Goal: Task Accomplishment & Management: Use online tool/utility

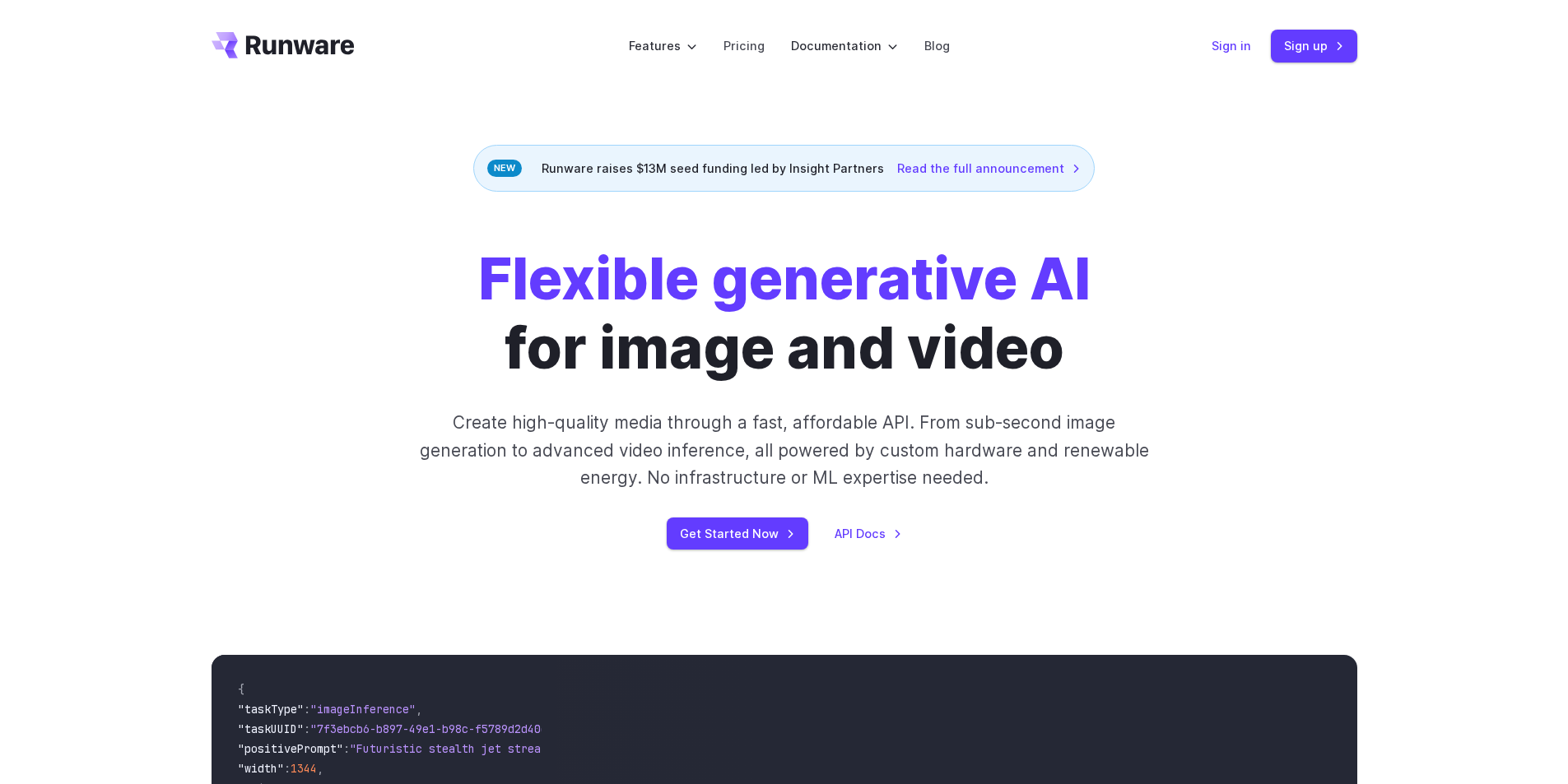
click at [1240, 45] on link "Sign in" at bounding box center [1231, 45] width 40 height 19
click at [1324, 57] on link "Sign up" at bounding box center [1314, 45] width 86 height 32
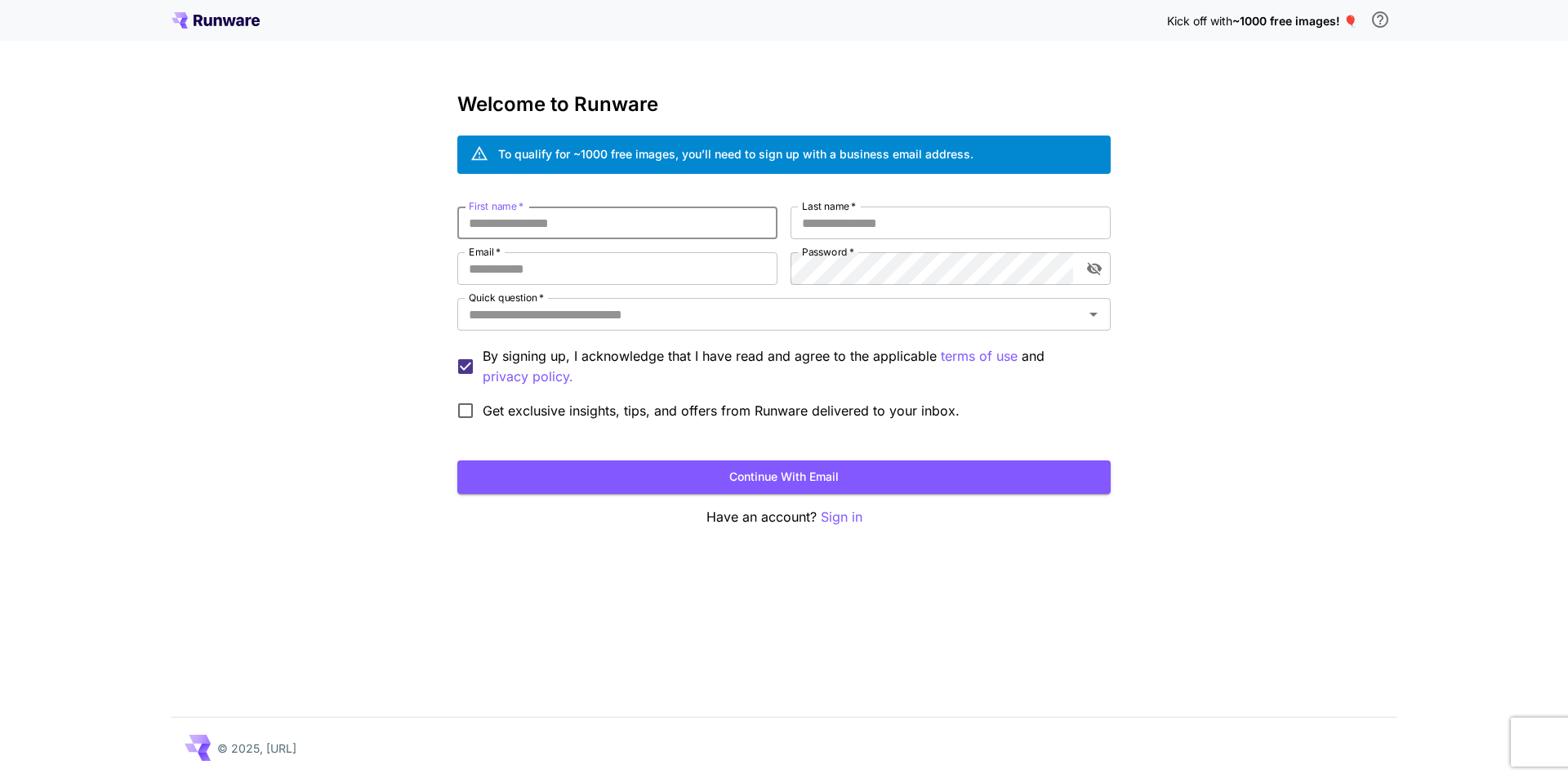
click at [568, 220] on input "First name   *" at bounding box center [617, 223] width 320 height 33
type input "*******"
click at [835, 218] on input "Last name   *" at bounding box center [951, 223] width 320 height 33
type input "*******"
click at [572, 267] on input "Email   *" at bounding box center [617, 269] width 320 height 33
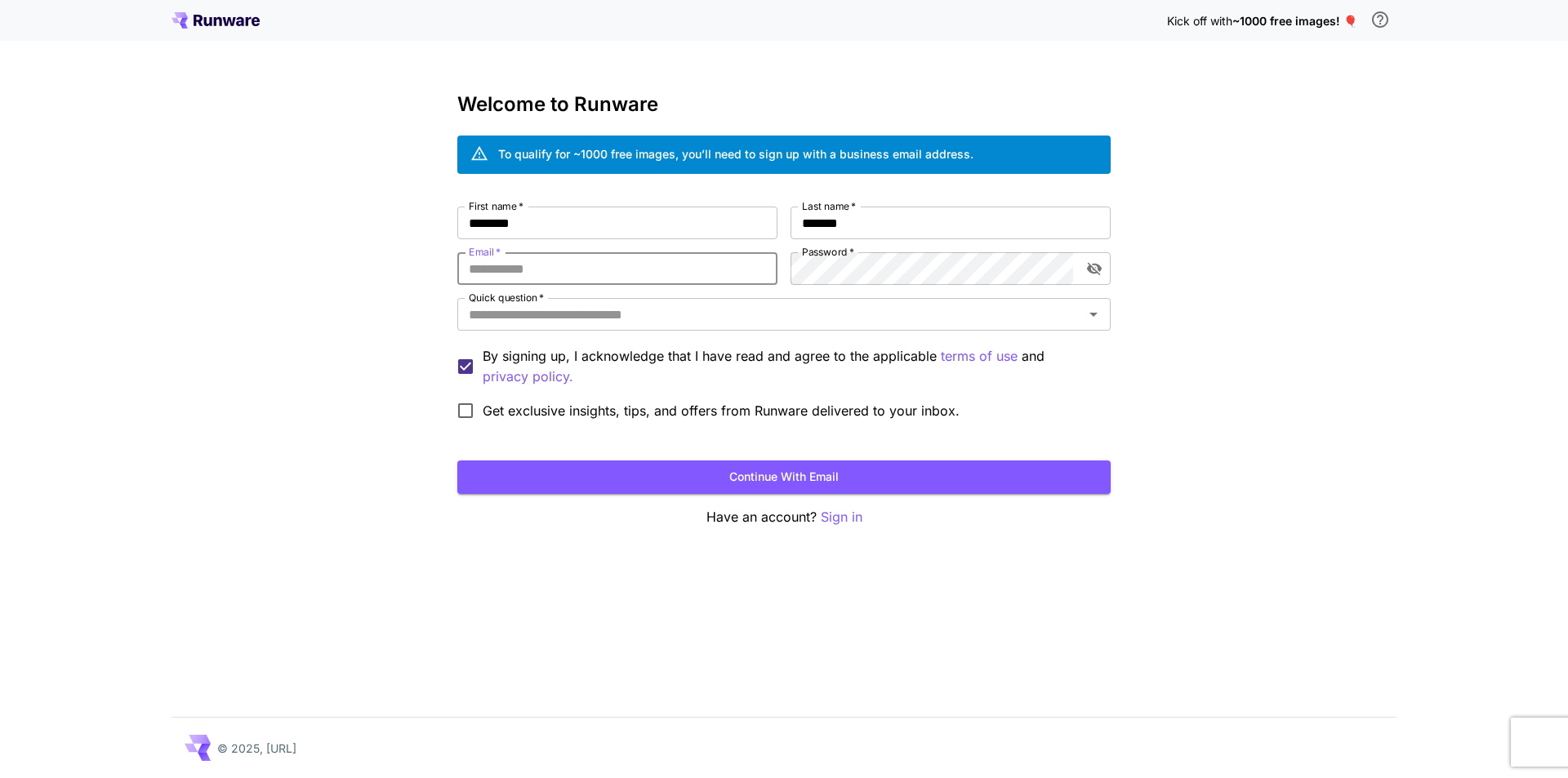
type input "**********"
click at [848, 256] on span "*" at bounding box center [851, 251] width 7 height 12
click at [689, 280] on div "**********" at bounding box center [784, 317] width 653 height 221
click at [739, 477] on button "Continue with email" at bounding box center [784, 477] width 653 height 33
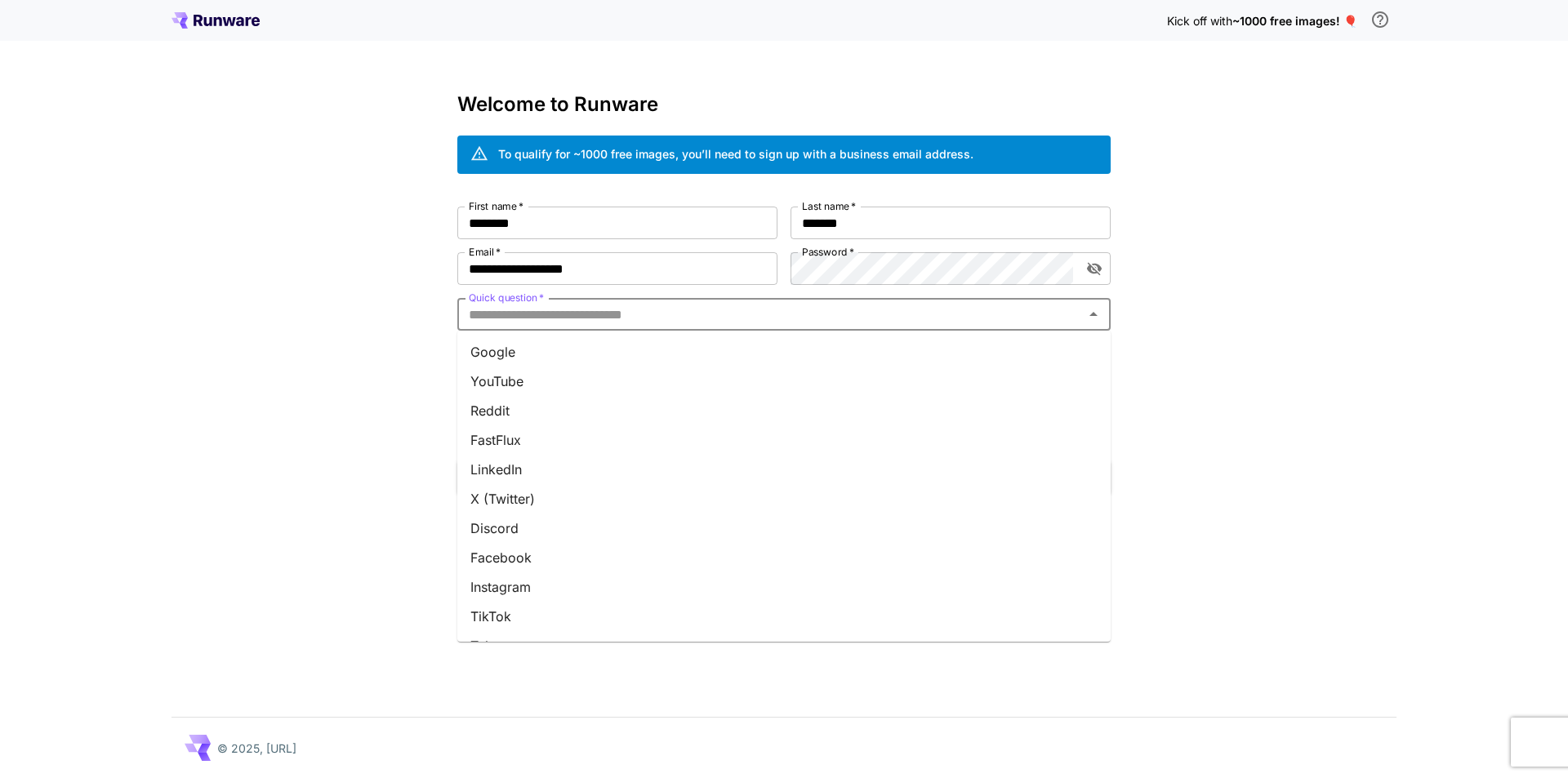
drag, startPoint x: 566, startPoint y: 314, endPoint x: 508, endPoint y: 349, distance: 67.7
click at [508, 349] on li "Google" at bounding box center [784, 352] width 653 height 29
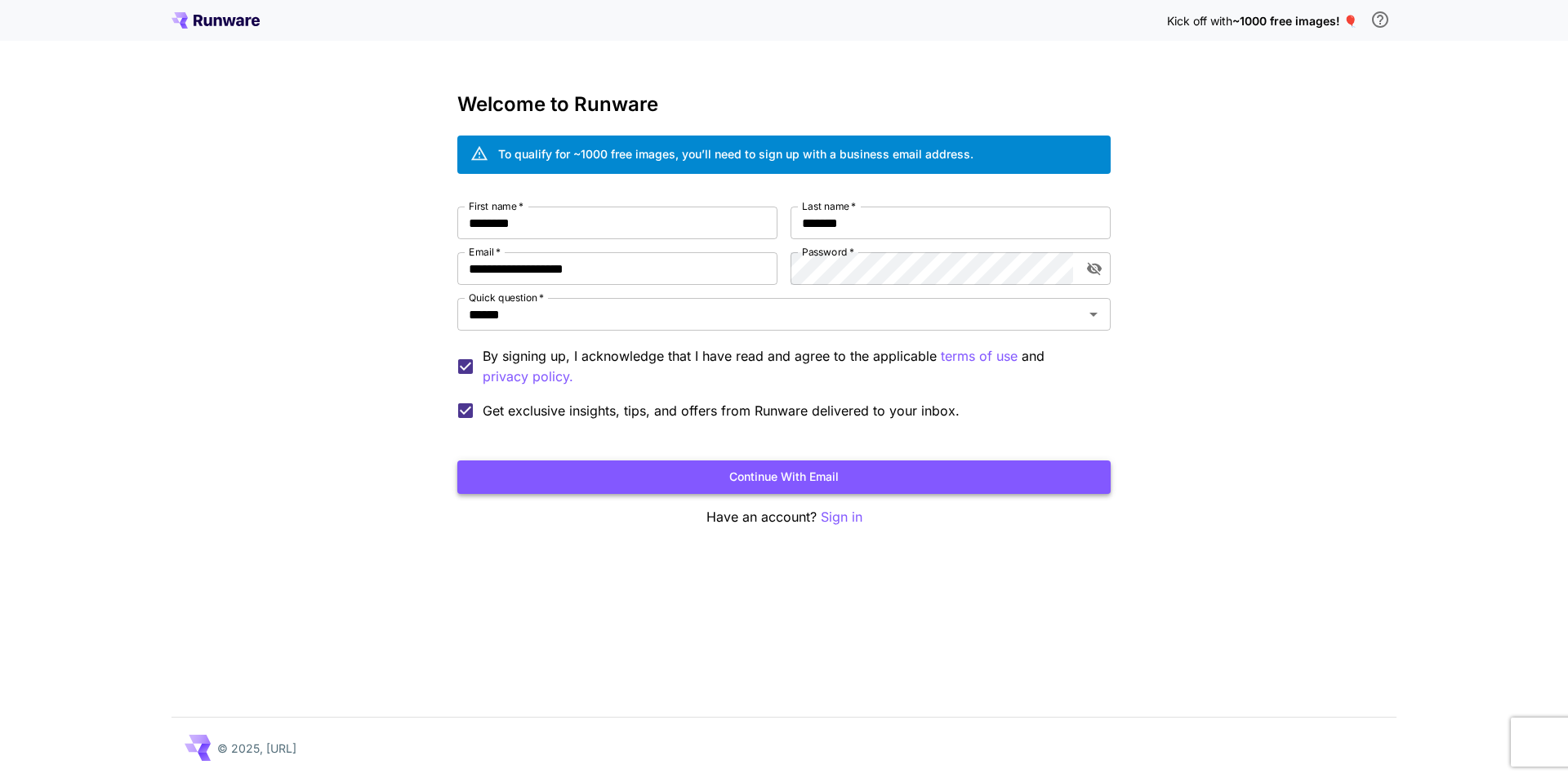
click at [792, 465] on button "Continue with email" at bounding box center [784, 477] width 653 height 33
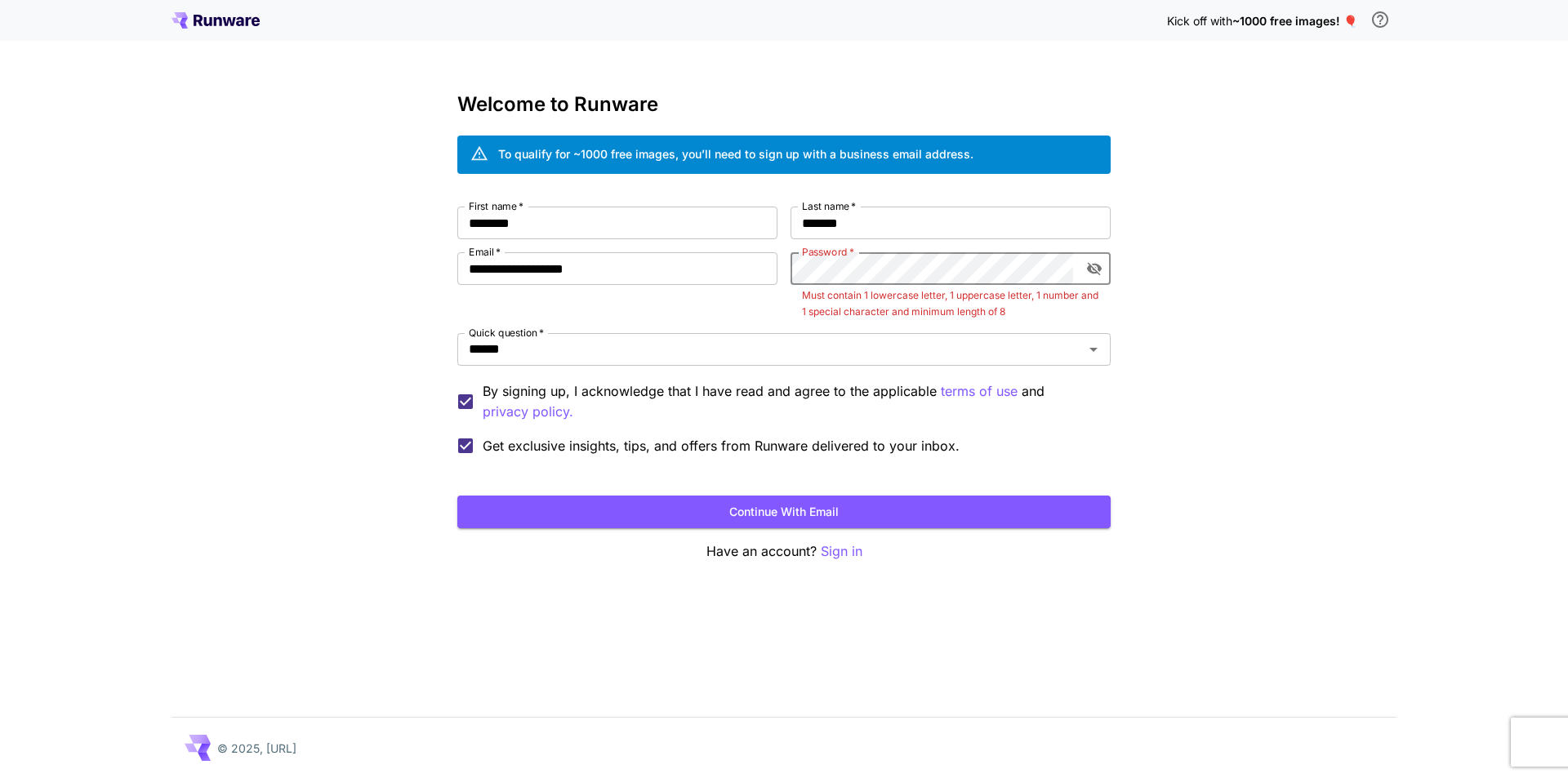
click at [917, 287] on p "Must contain 1 lowercase letter, 1 uppercase letter, 1 number and 1 special cha…" at bounding box center [951, 304] width 297 height 33
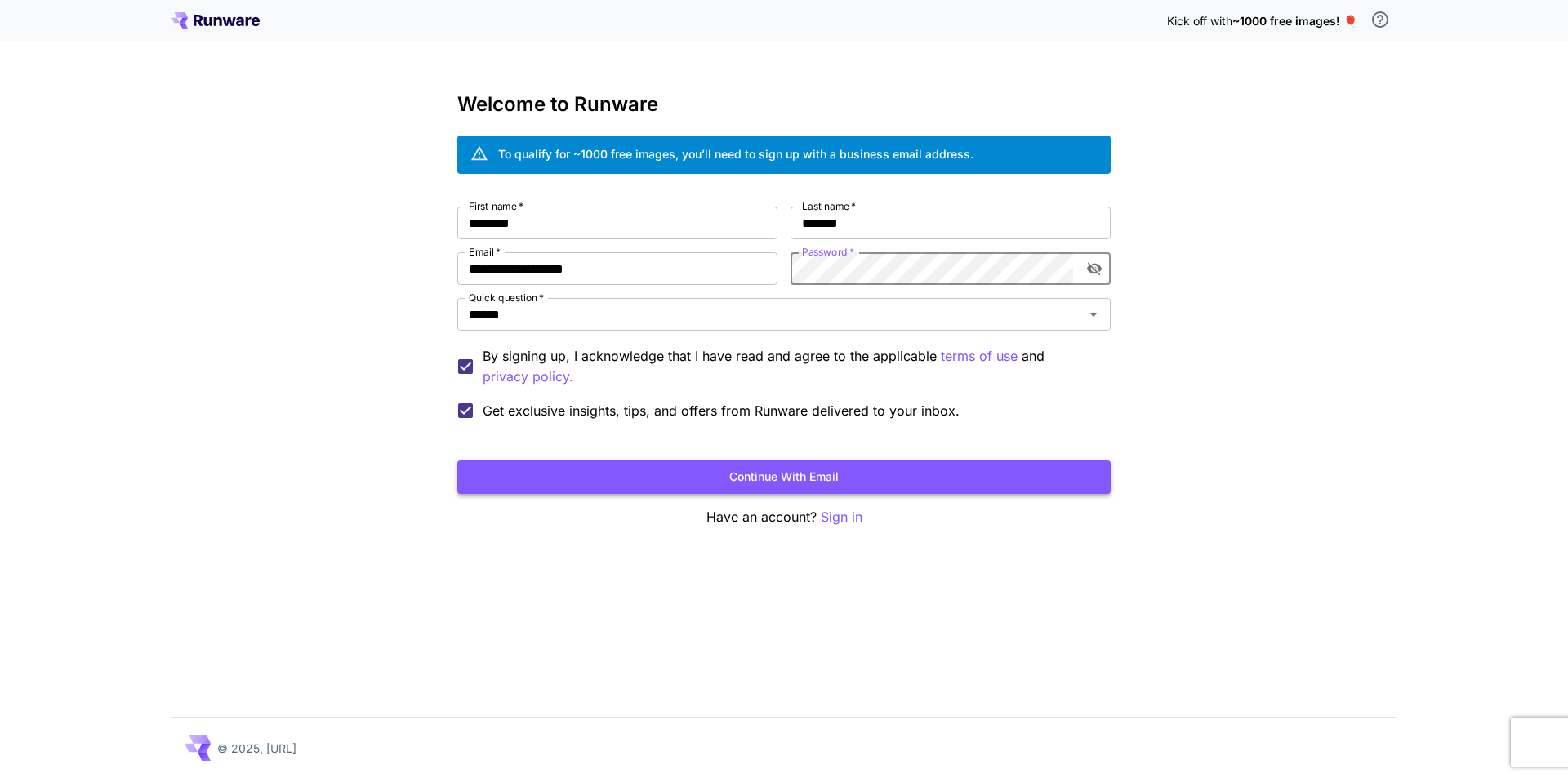
click at [752, 468] on button "Continue with email" at bounding box center [784, 477] width 653 height 33
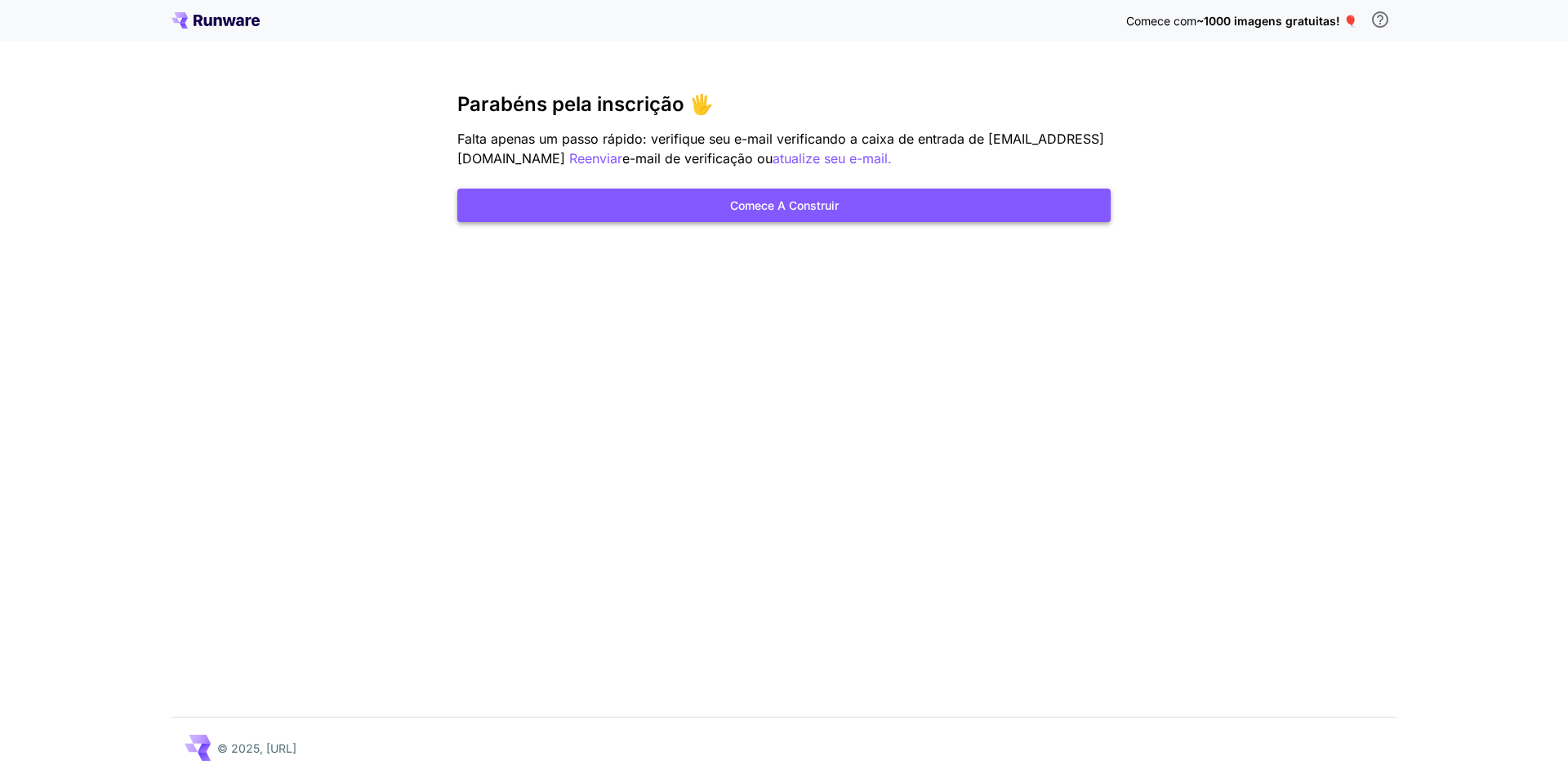
click at [766, 212] on font "Comece a construir" at bounding box center [784, 205] width 109 height 20
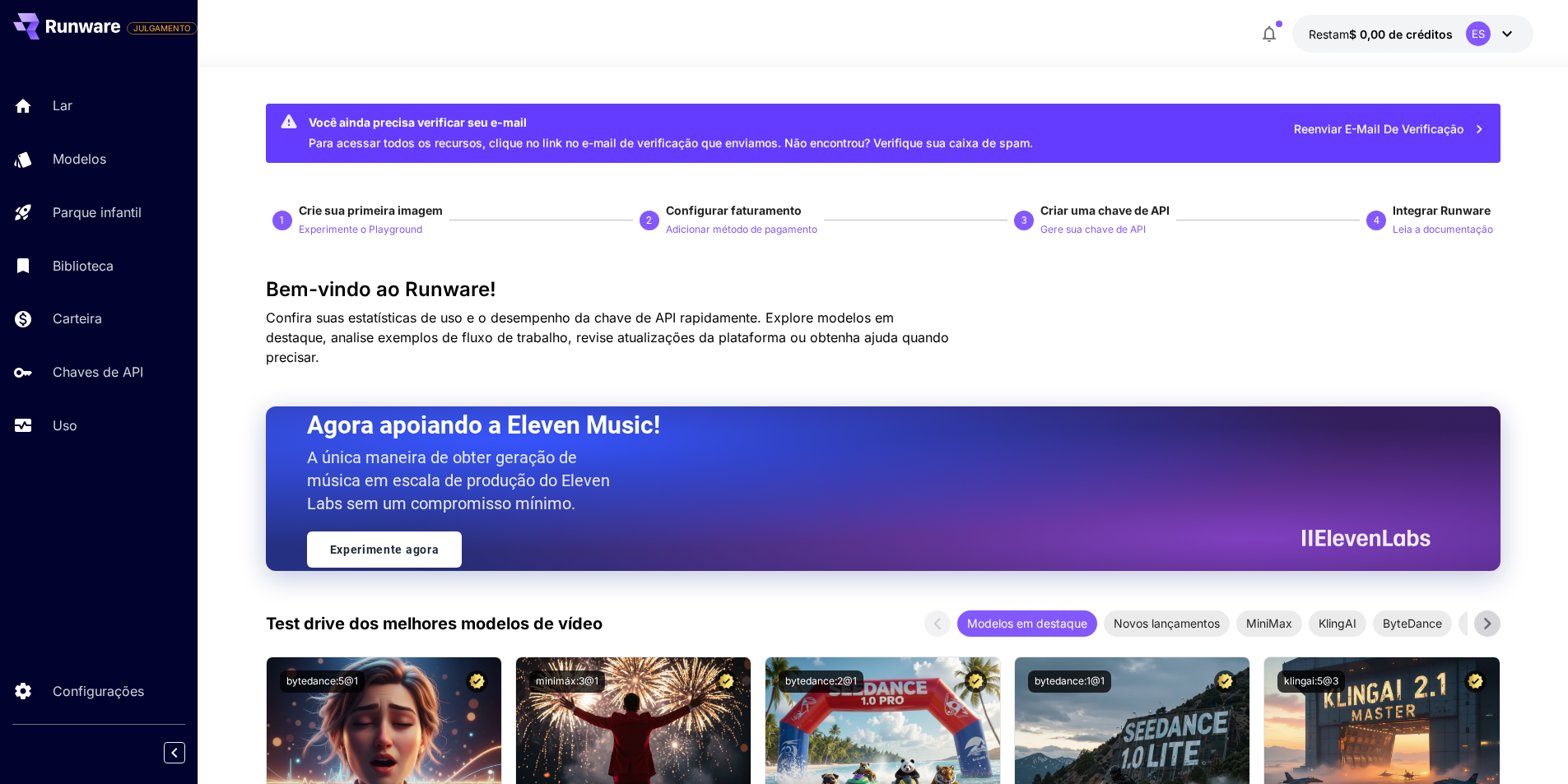
click at [458, 53] on div at bounding box center [882, 58] width 1370 height 20
click at [820, 16] on div "Restam $ 0,00 de créditos ES" at bounding box center [883, 34] width 1302 height 38
click at [355, 225] on font "Experimente o Playground" at bounding box center [361, 229] width 123 height 12
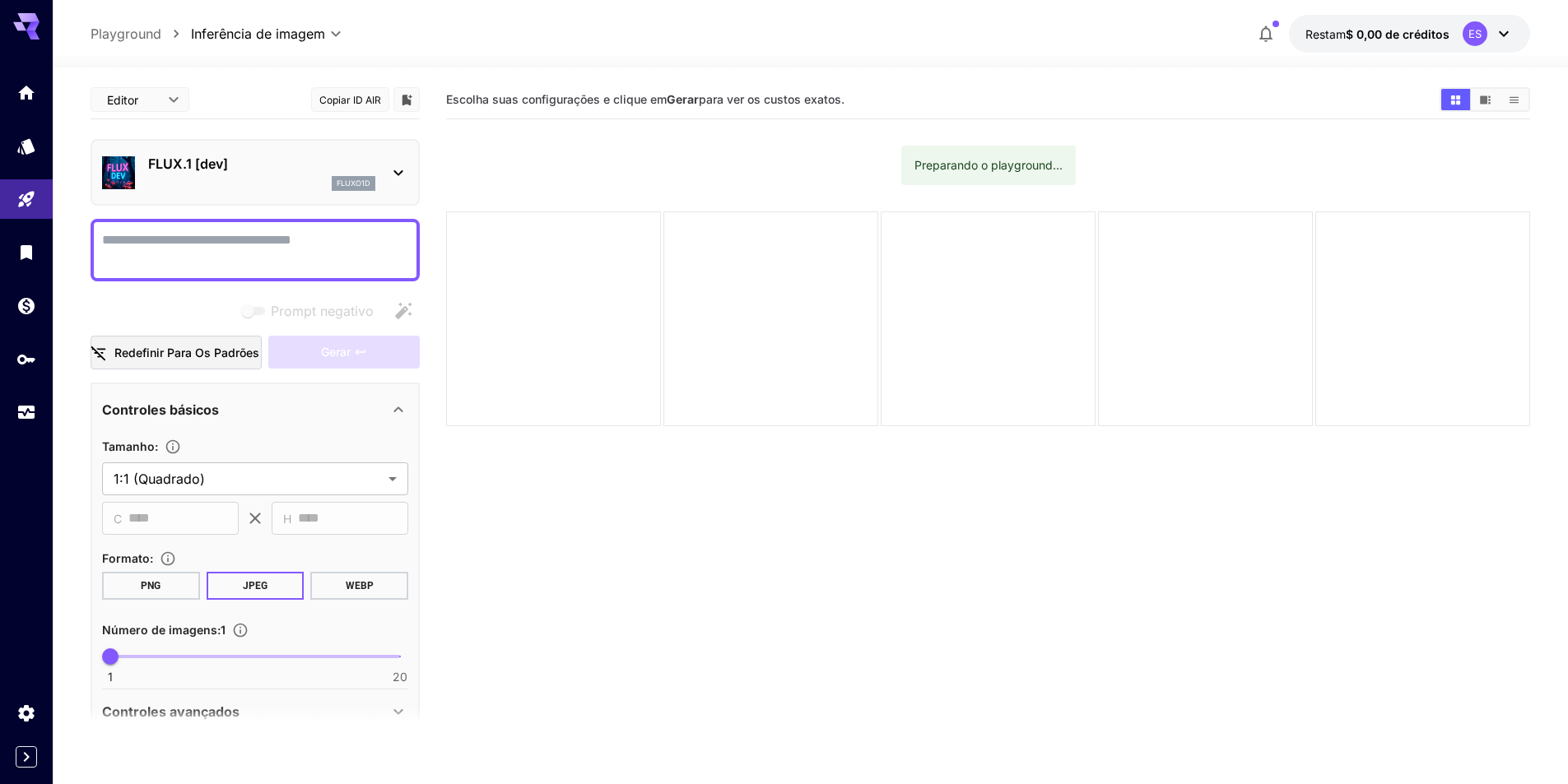
click at [258, 248] on textarea "Prompt negativo" at bounding box center [255, 250] width 306 height 39
click at [297, 239] on textarea "Prompt negativo" at bounding box center [255, 250] width 306 height 39
drag, startPoint x: 190, startPoint y: 253, endPoint x: 66, endPoint y: 248, distance: 124.1
click at [66, 248] on section "**********" at bounding box center [810, 490] width 1515 height 847
paste textarea "**********"
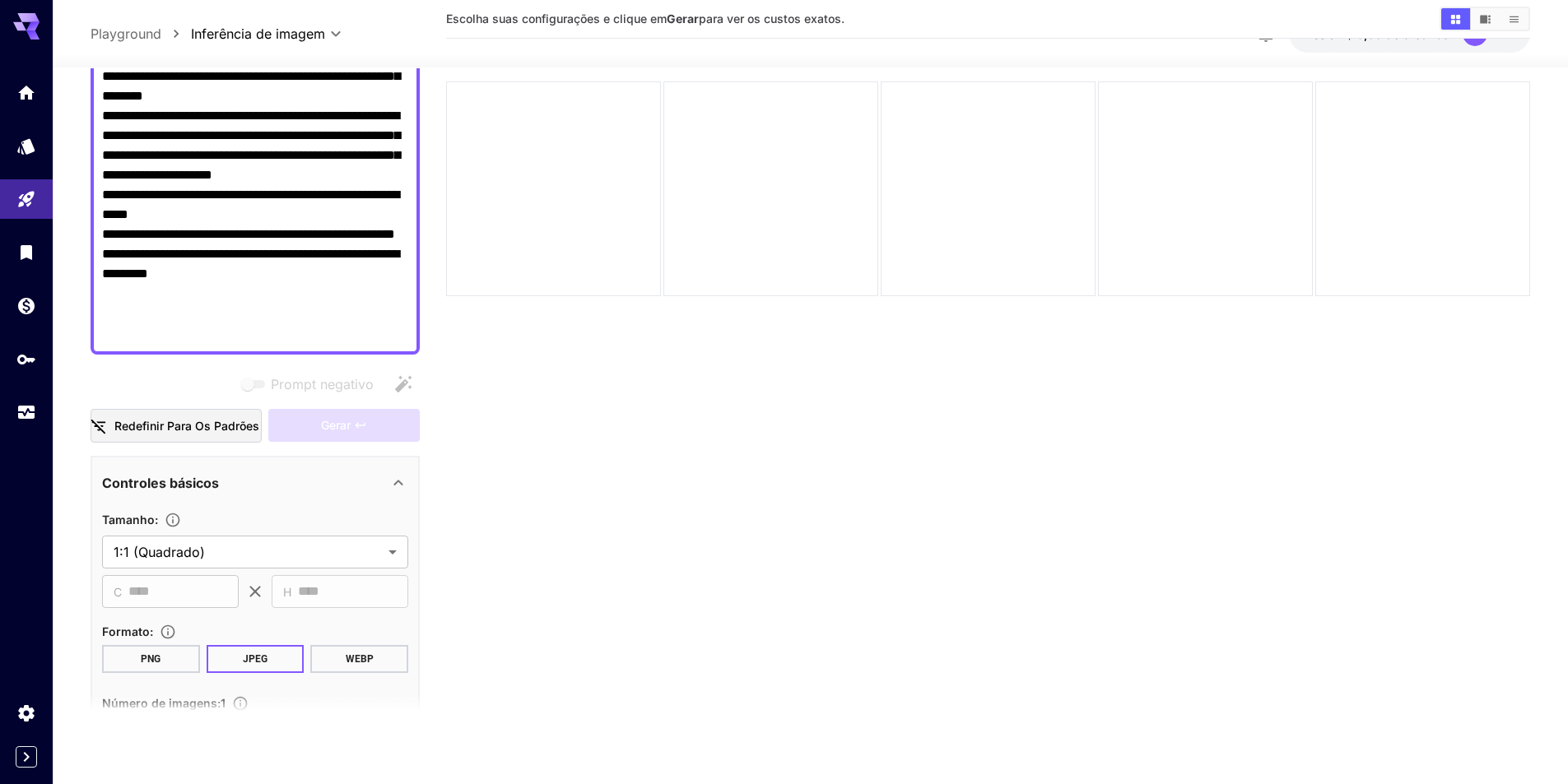
scroll to position [576, 0]
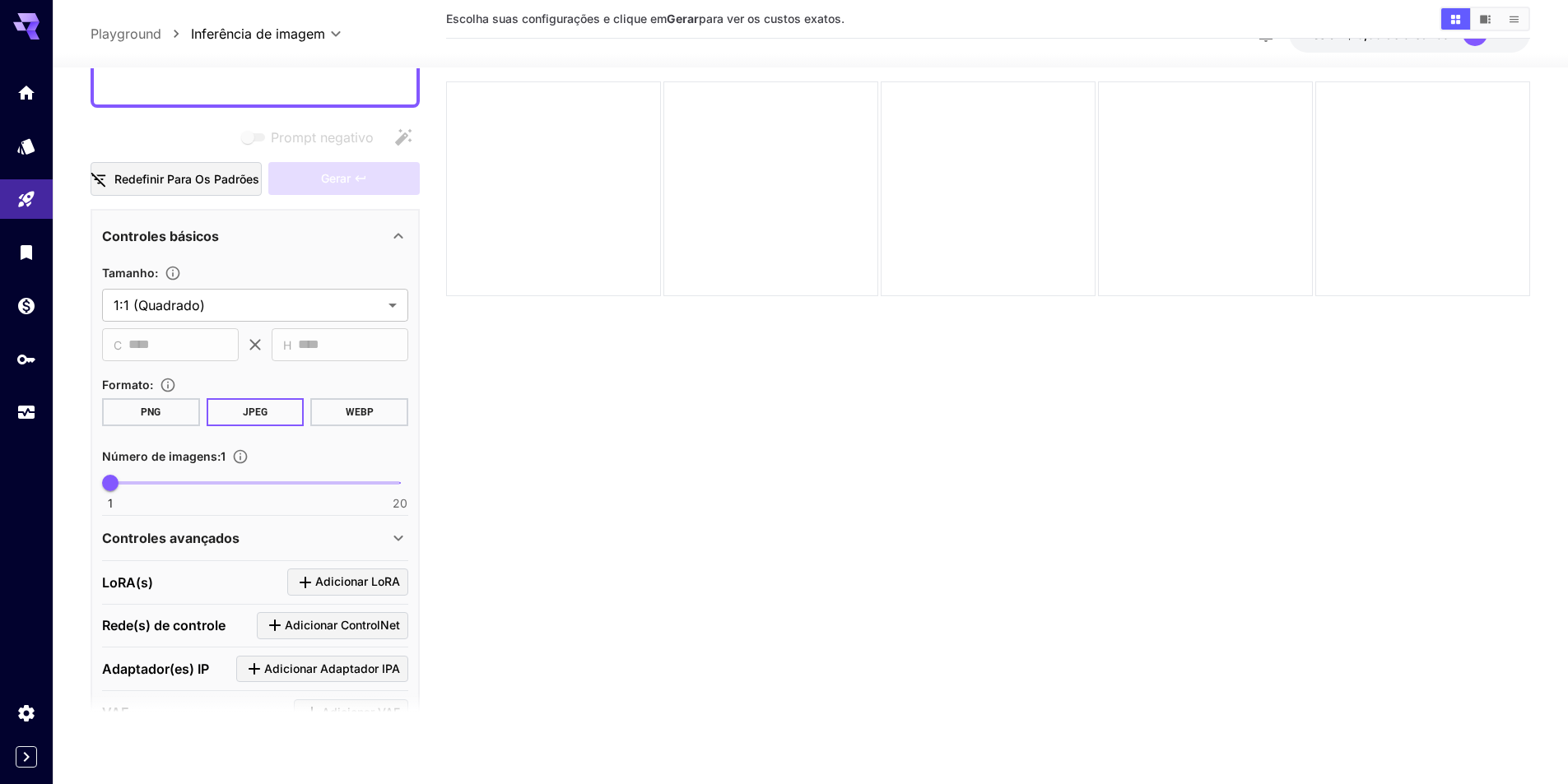
type textarea "**********"
click at [339, 173] on div "Gerar" at bounding box center [344, 179] width 151 height 34
click at [165, 411] on button "PNG" at bounding box center [151, 412] width 98 height 28
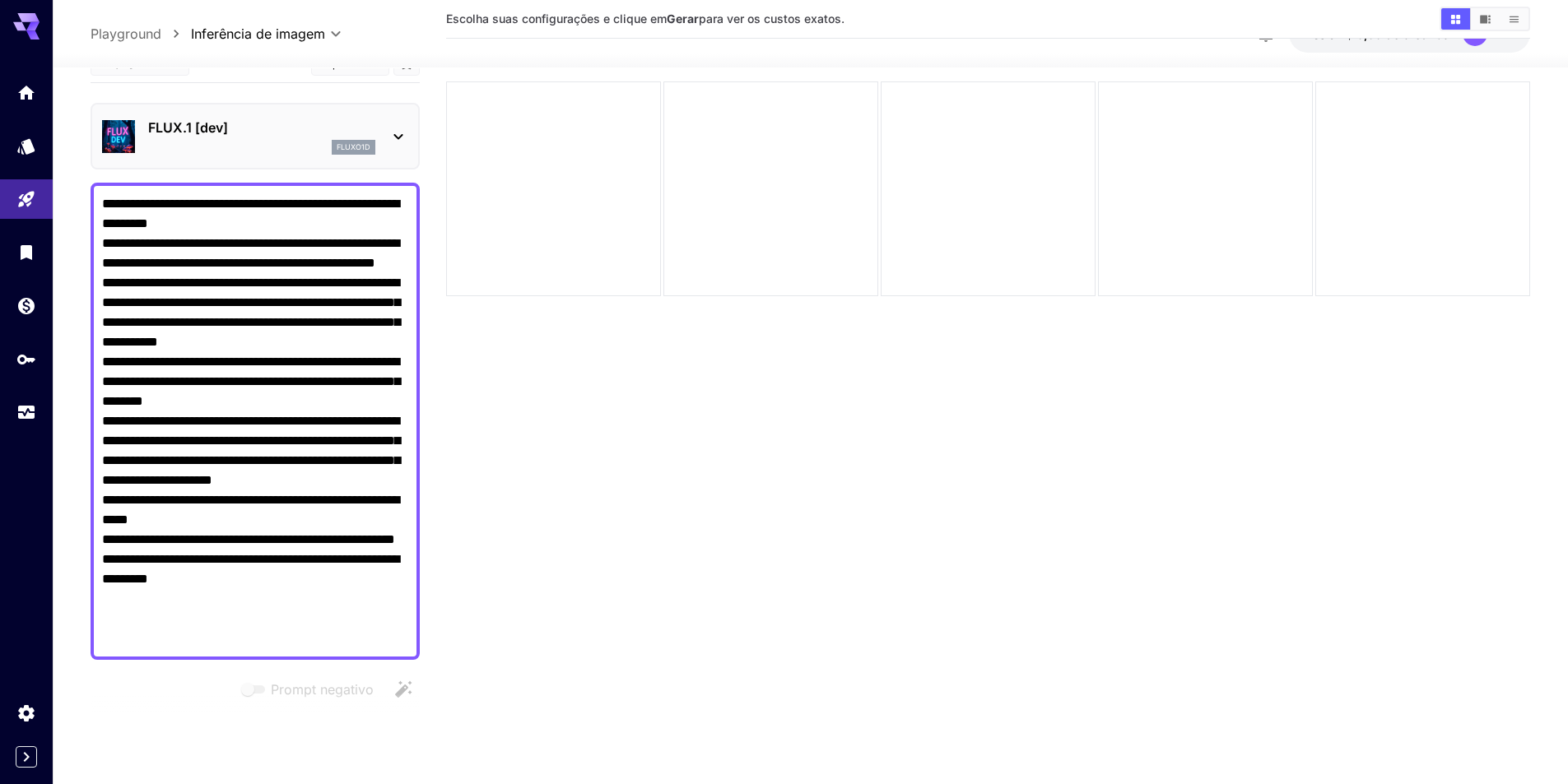
scroll to position [0, 0]
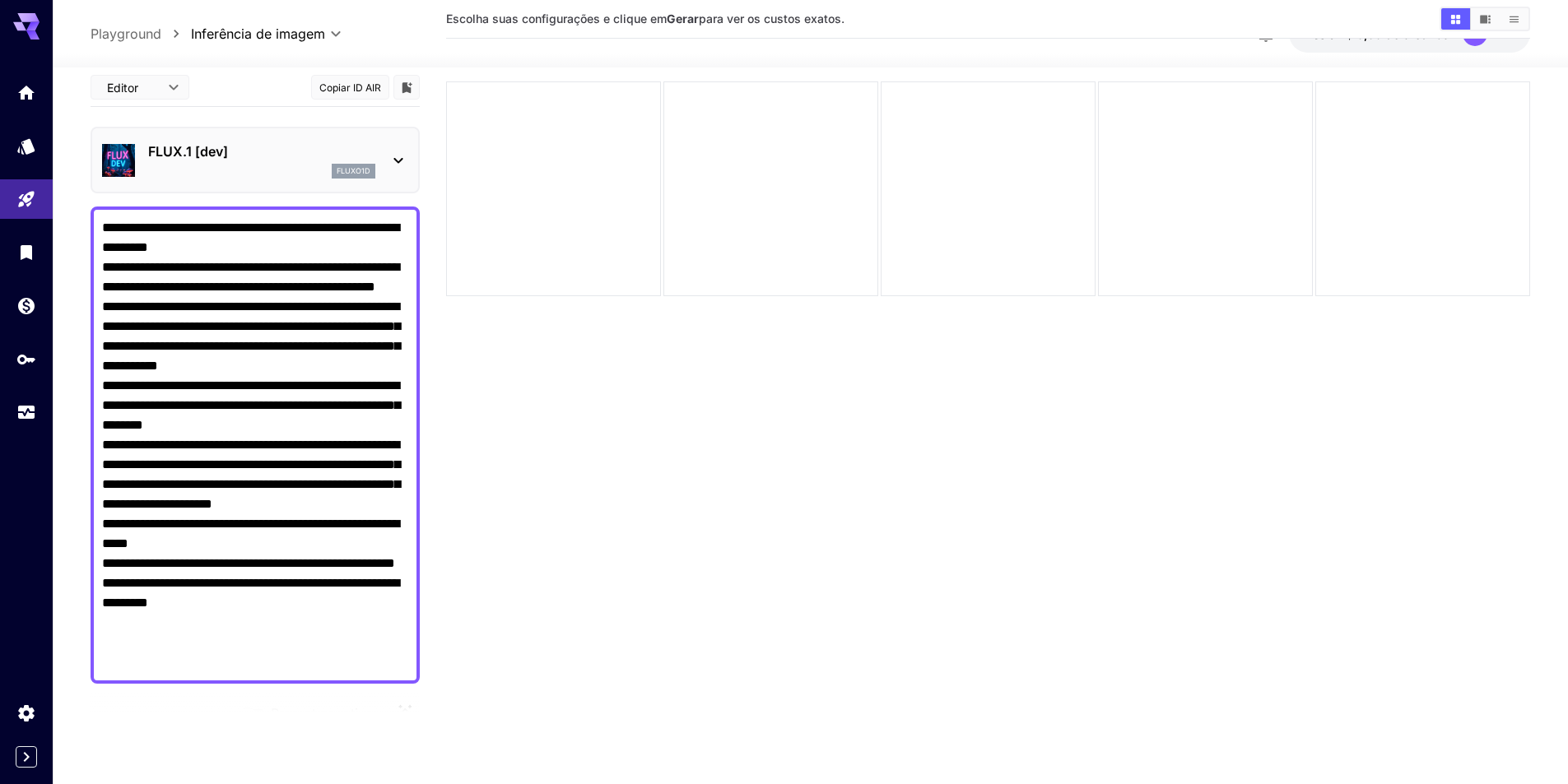
click at [398, 151] on icon at bounding box center [398, 160] width 20 height 20
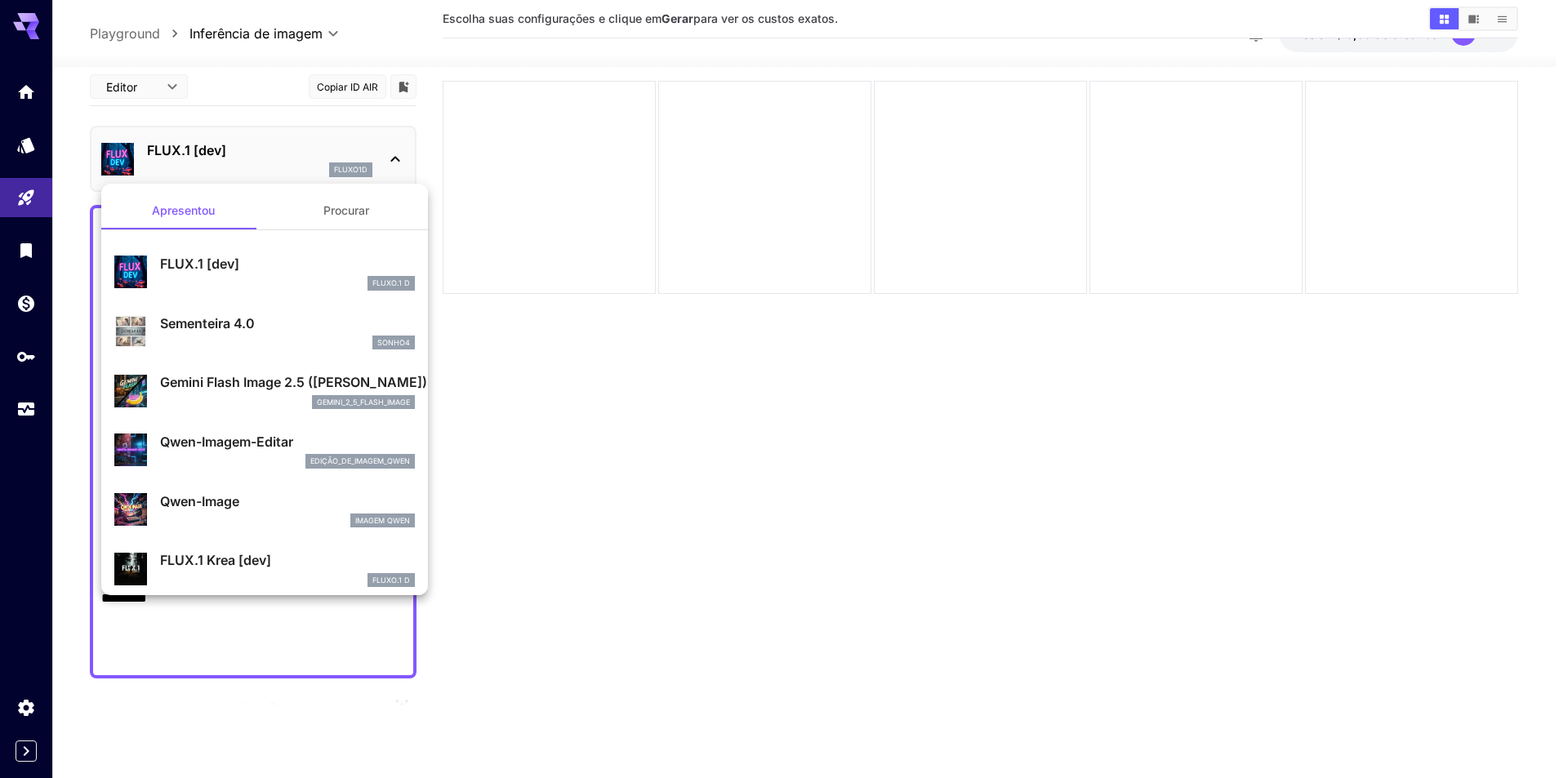
click at [216, 367] on div "Gemini Flash Image 2.5 (Nano Banana) gemini_2_5_flash_image" at bounding box center [265, 390] width 301 height 50
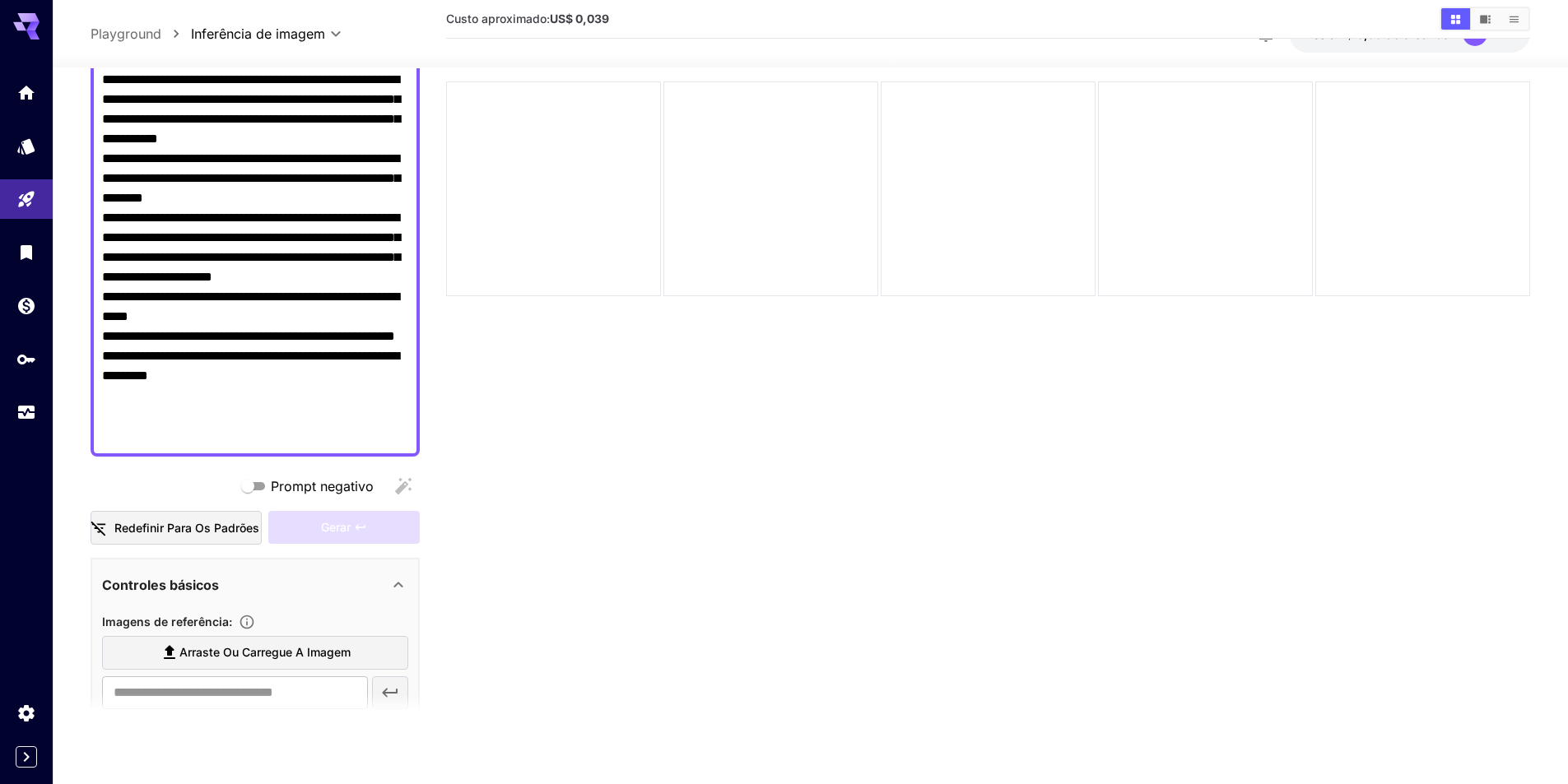
scroll to position [515, 0]
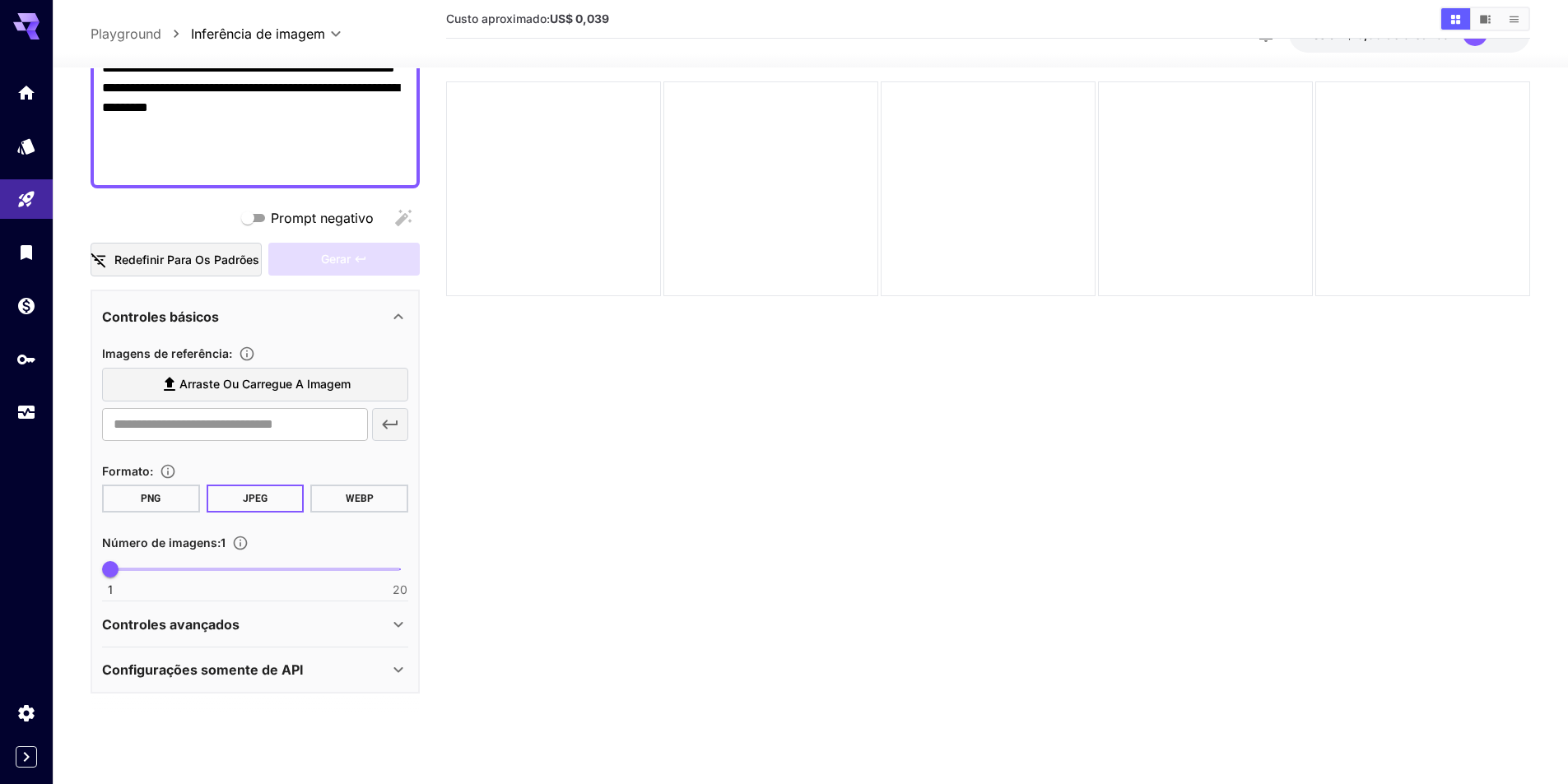
click at [246, 380] on font "Arraste ou carregue a imagem" at bounding box center [265, 383] width 171 height 14
click at [0, 0] on input "Arraste ou carregue a imagem" at bounding box center [0, 0] width 0 height 0
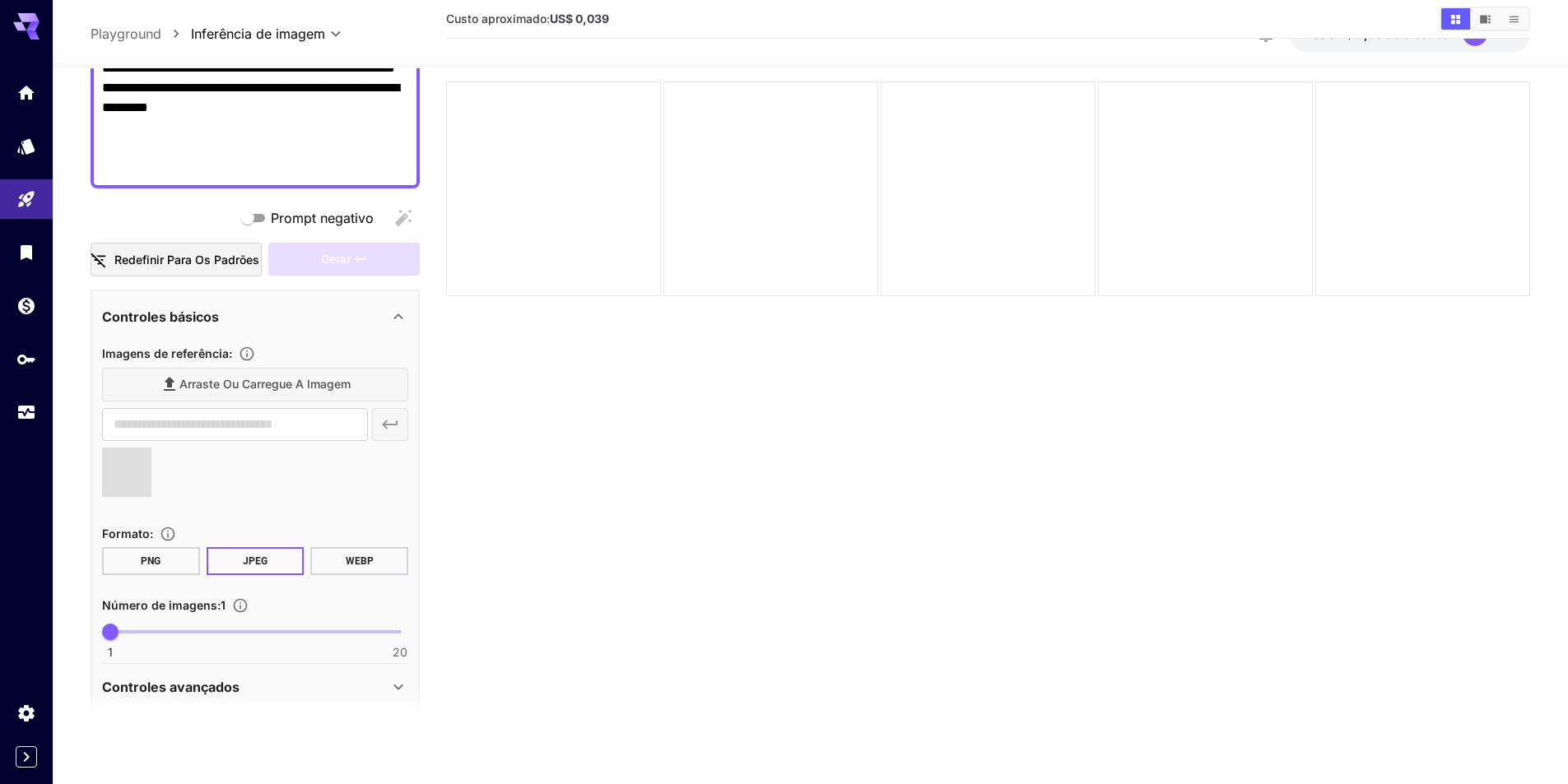
type input "**********"
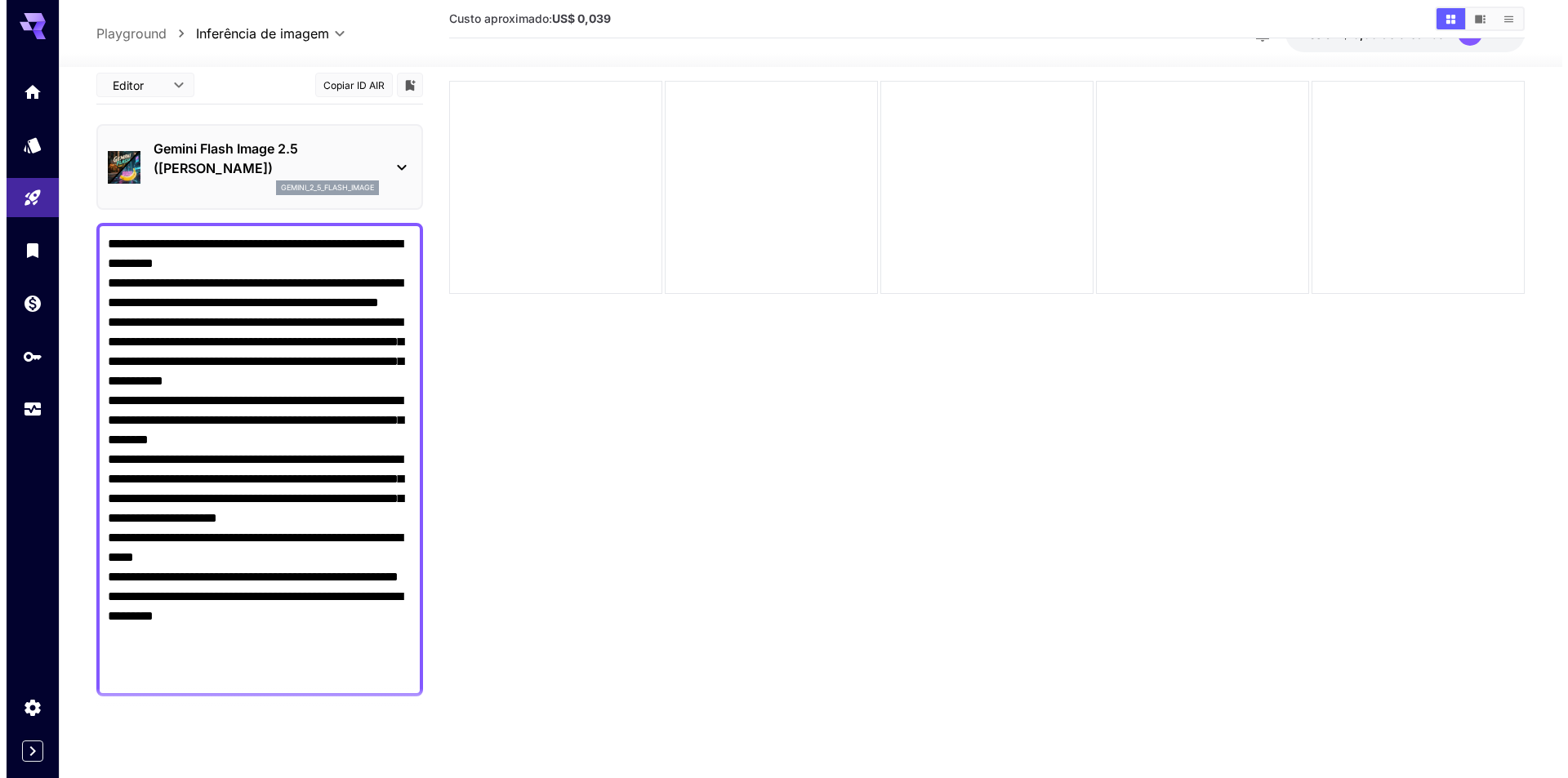
scroll to position [0, 0]
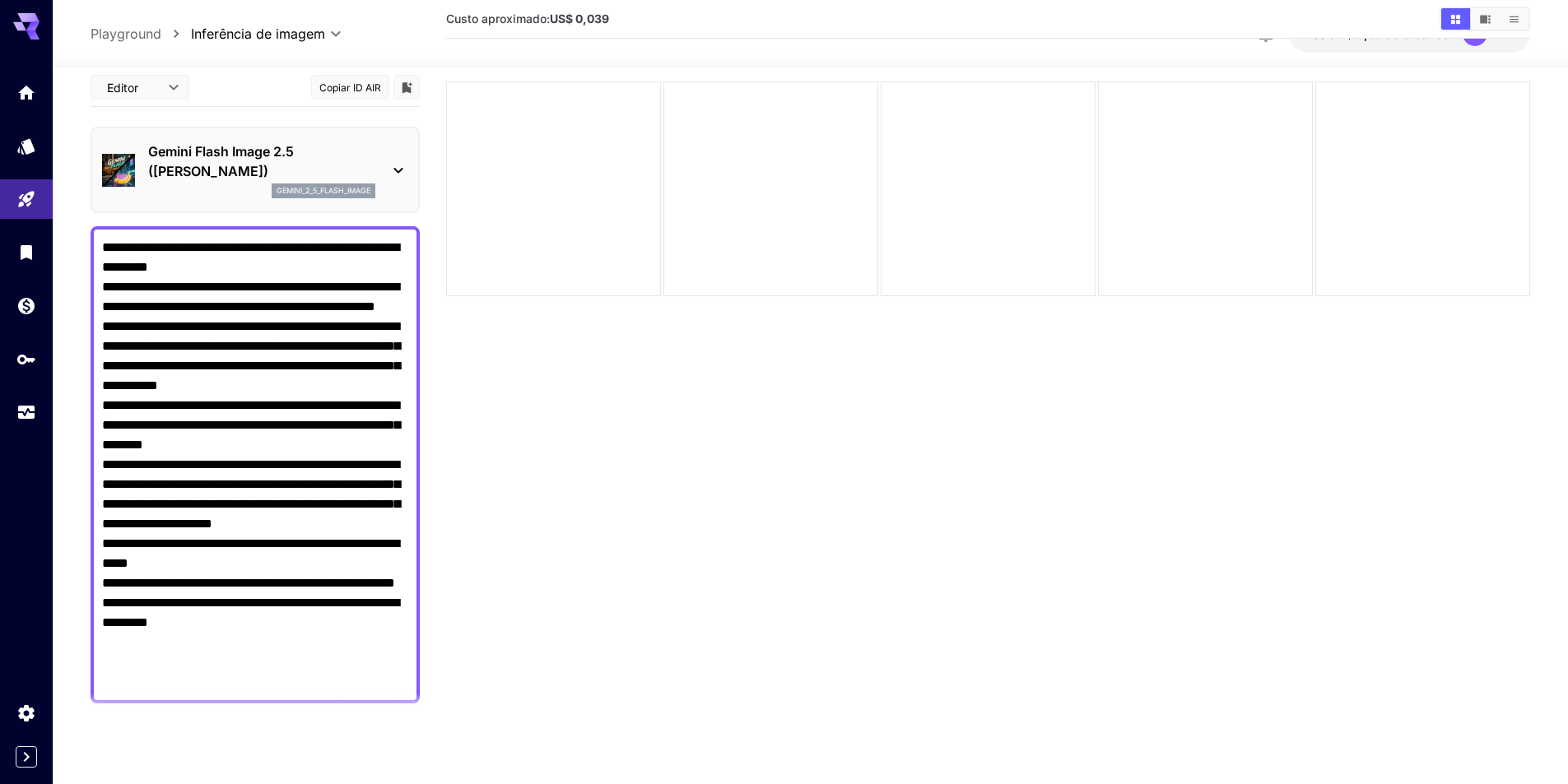
click at [389, 162] on icon at bounding box center [398, 170] width 20 height 20
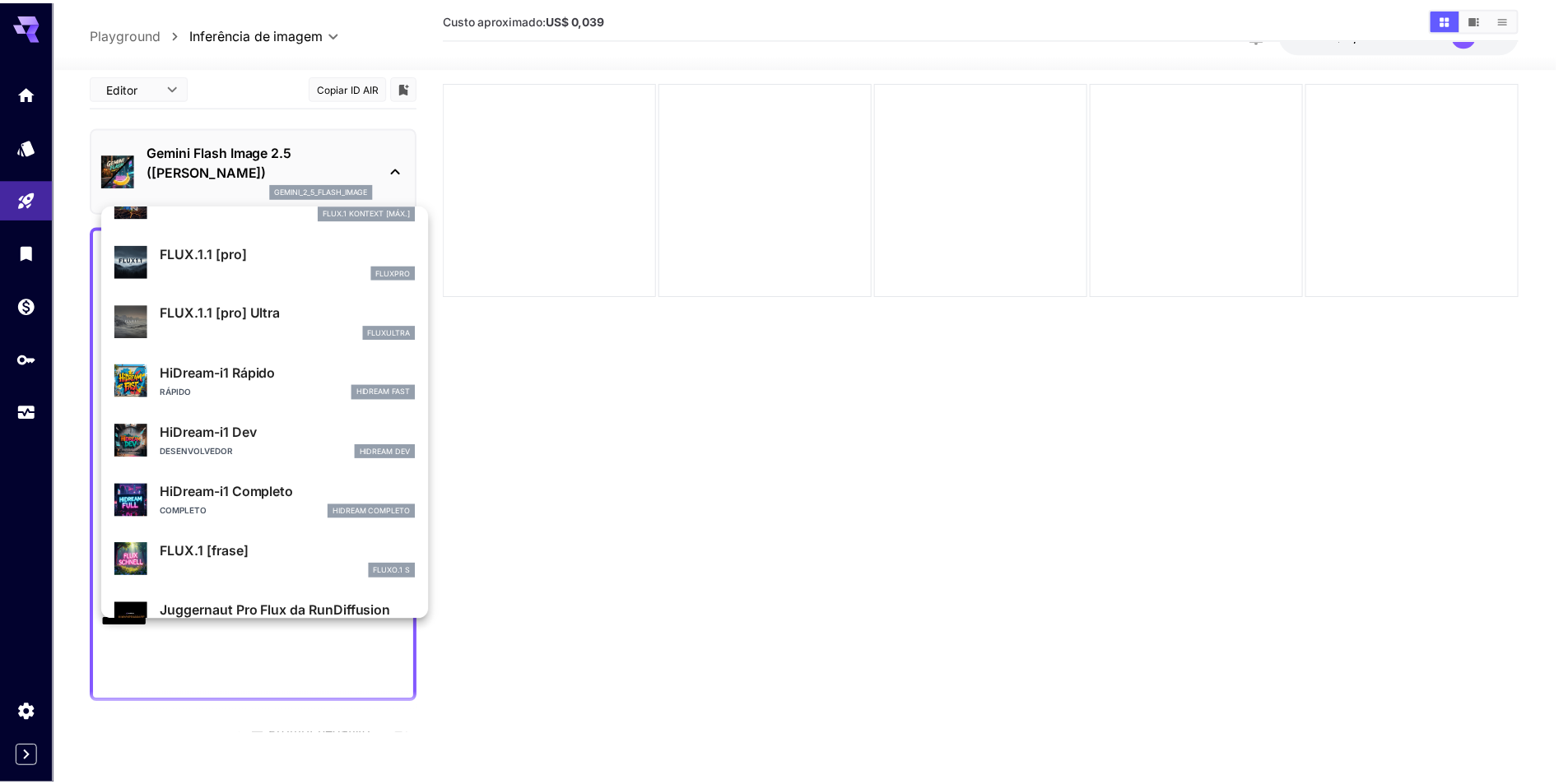
scroll to position [1331, 0]
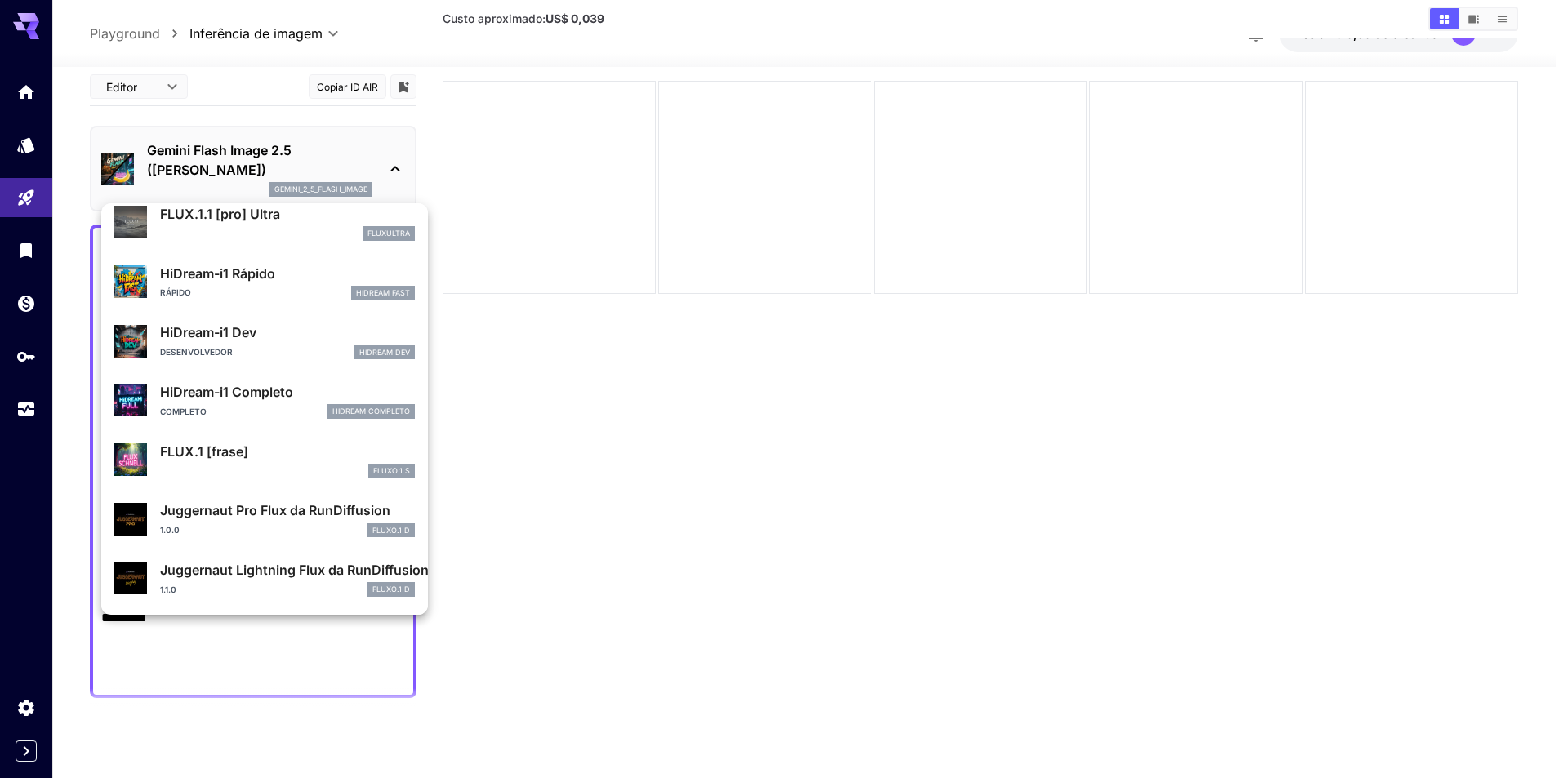
click at [489, 47] on div at bounding box center [784, 389] width 1568 height 778
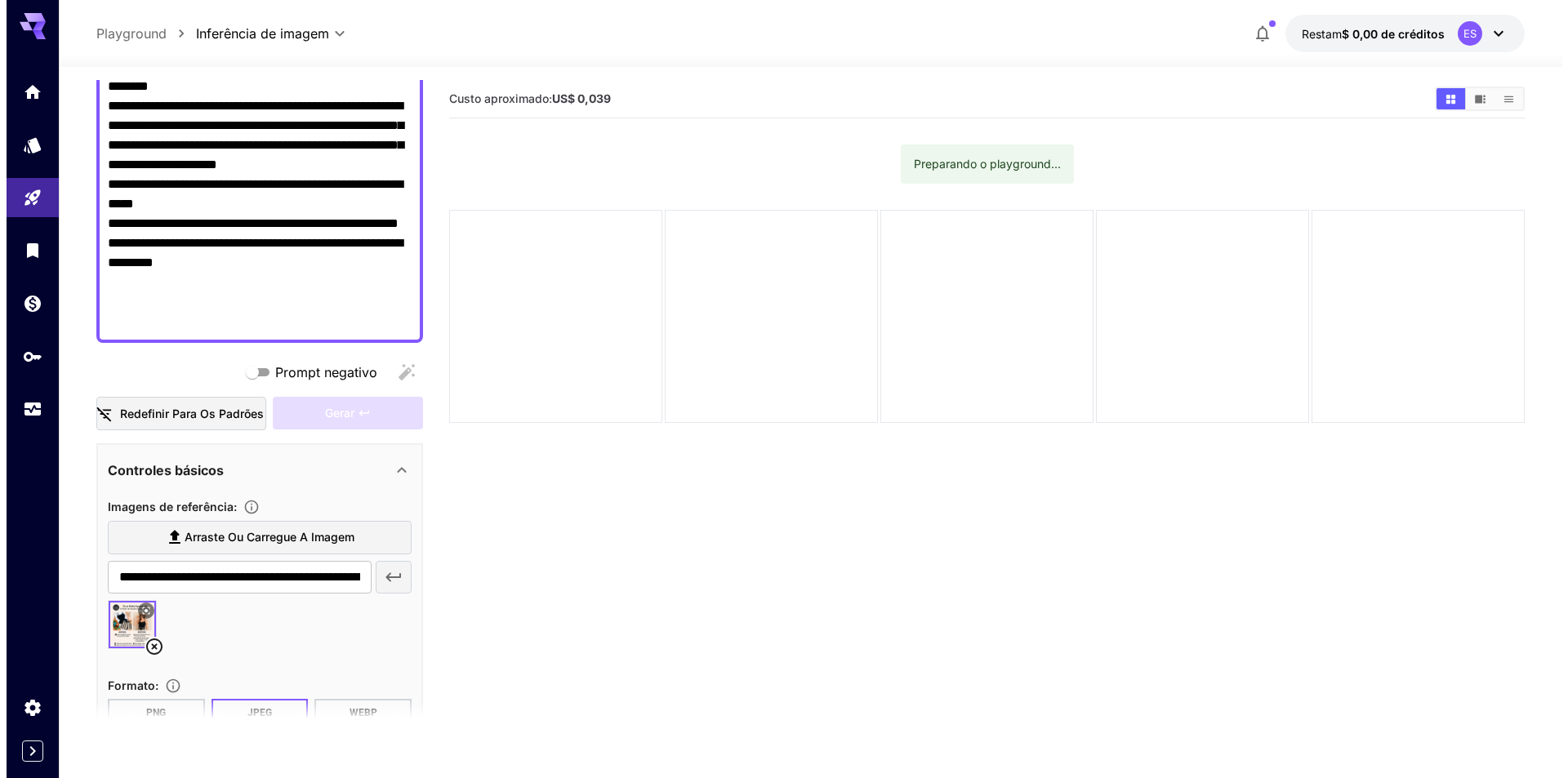
scroll to position [573, 0]
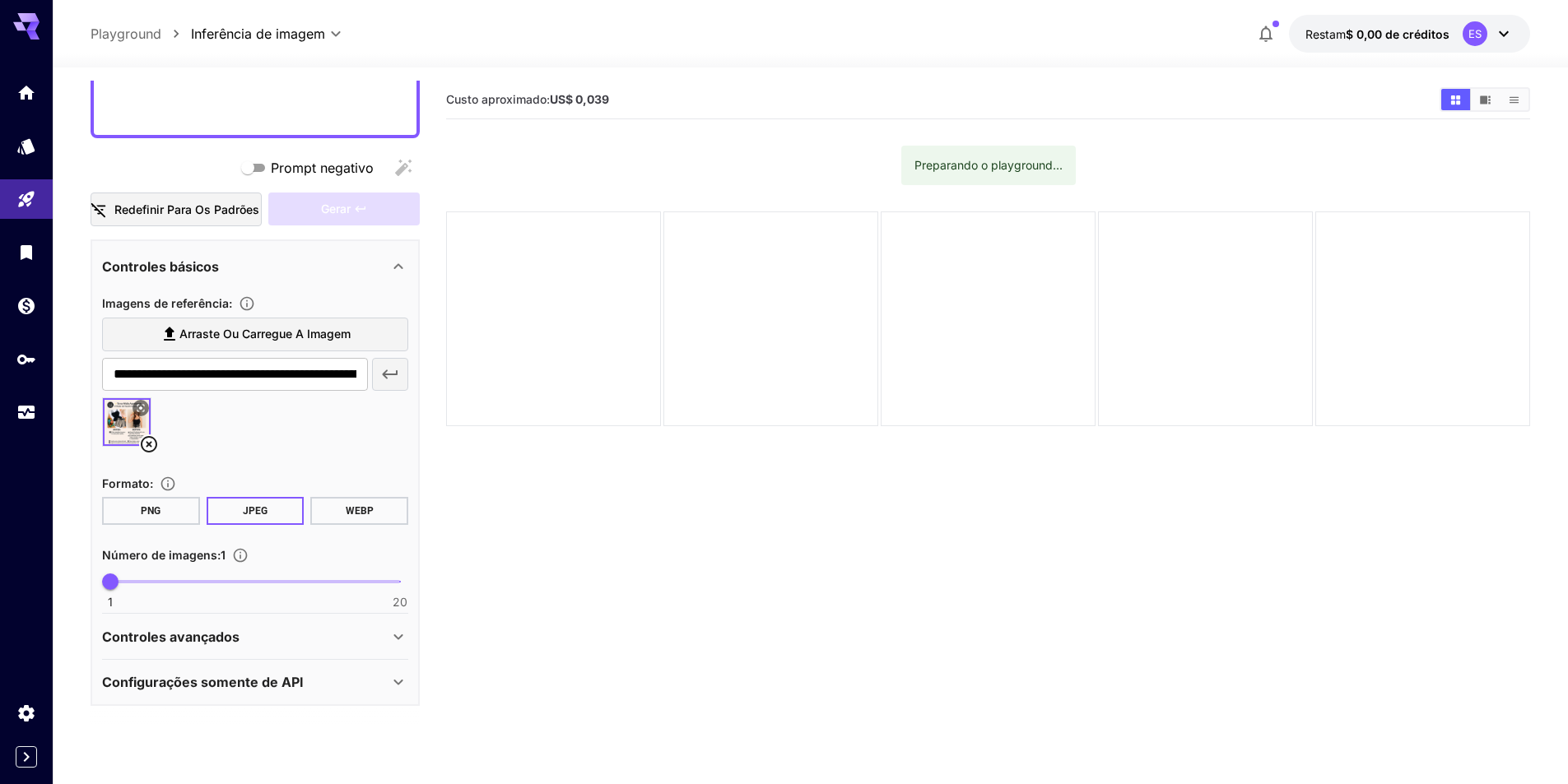
click at [1501, 33] on icon at bounding box center [1504, 34] width 10 height 6
